Goal: Task Accomplishment & Management: Manage account settings

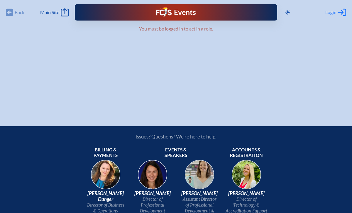
click at [334, 12] on span "Login" at bounding box center [330, 12] width 11 height 6
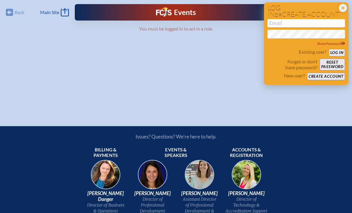
click at [314, 22] on input "email" at bounding box center [306, 23] width 77 height 8
type input "[EMAIL_ADDRESS][DOMAIN_NAME]"
click at [338, 53] on button "Log in" at bounding box center [337, 52] width 16 height 7
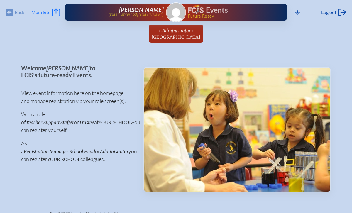
click at [40, 13] on span "Main Site" at bounding box center [40, 12] width 19 height 6
click at [46, 12] on span "Main Site" at bounding box center [40, 12] width 19 height 6
